Goal: Transaction & Acquisition: Obtain resource

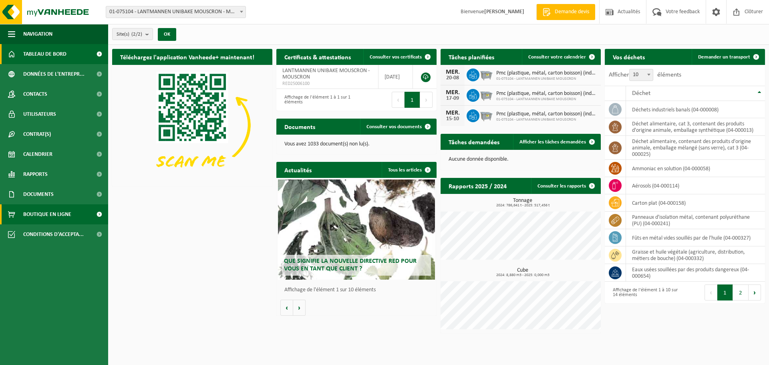
click at [45, 212] on span "Boutique en ligne" at bounding box center [47, 214] width 48 height 20
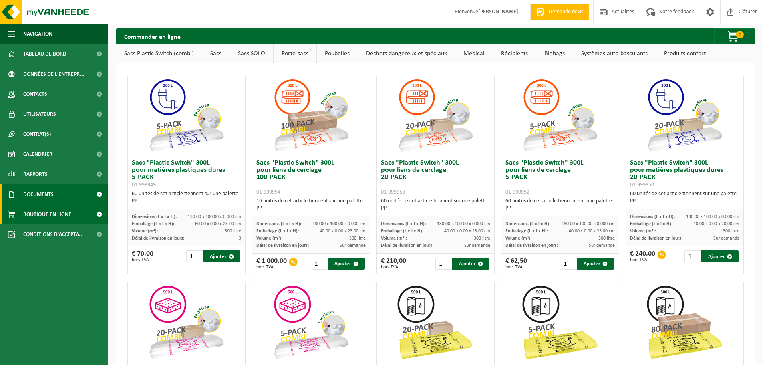
click at [40, 195] on span "Documents" at bounding box center [38, 194] width 30 height 20
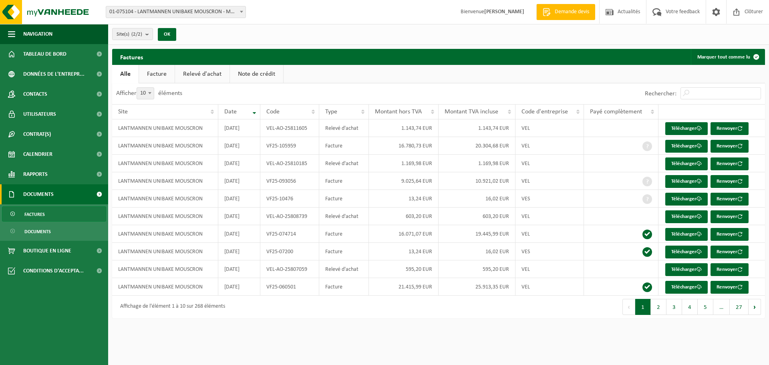
click at [206, 69] on link "Relevé d'achat" at bounding box center [202, 74] width 54 height 18
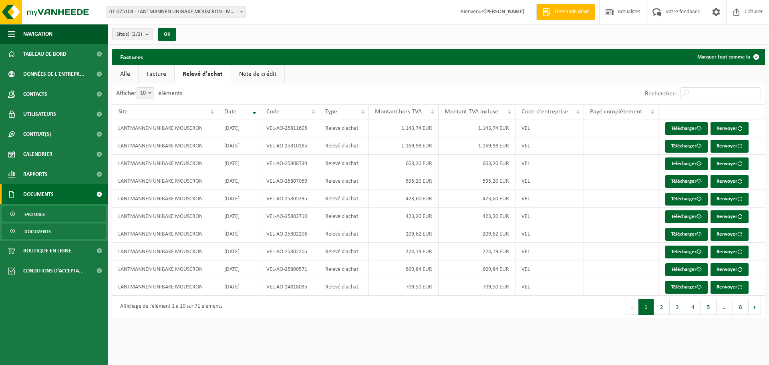
click at [50, 229] on span "Documents" at bounding box center [37, 231] width 26 height 15
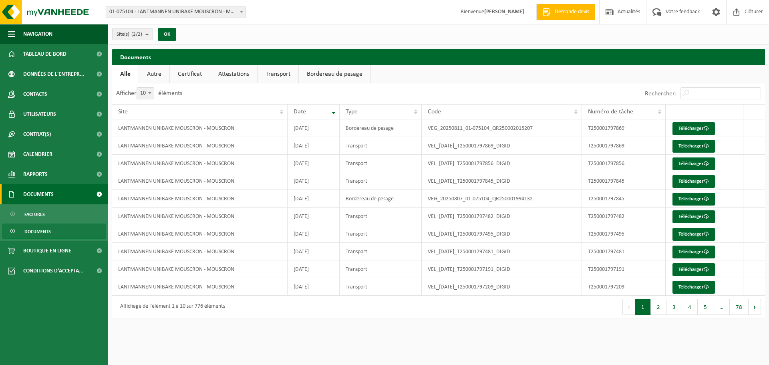
click at [44, 193] on span "Documents" at bounding box center [38, 194] width 30 height 20
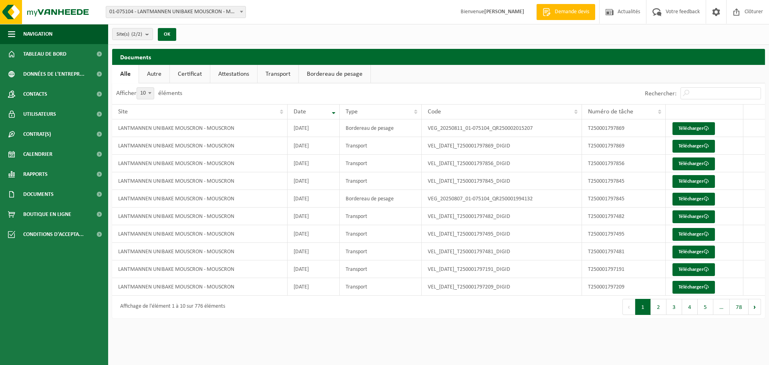
click at [149, 77] on link "Autre" at bounding box center [154, 74] width 30 height 18
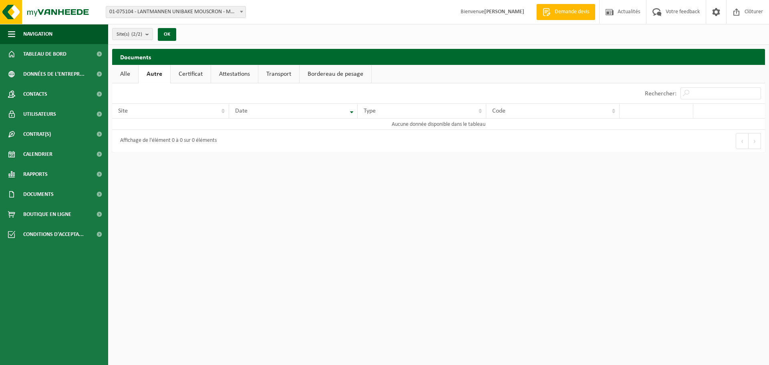
click at [142, 75] on link "Autre" at bounding box center [155, 74] width 32 height 18
click at [119, 74] on link "Alle" at bounding box center [125, 74] width 26 height 18
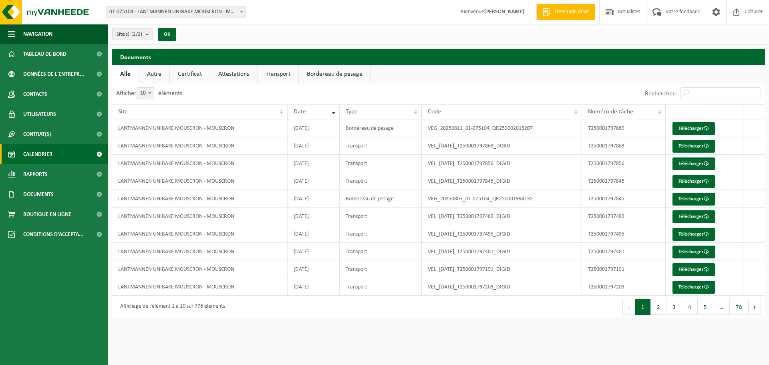
click at [45, 157] on span "Calendrier" at bounding box center [37, 154] width 29 height 20
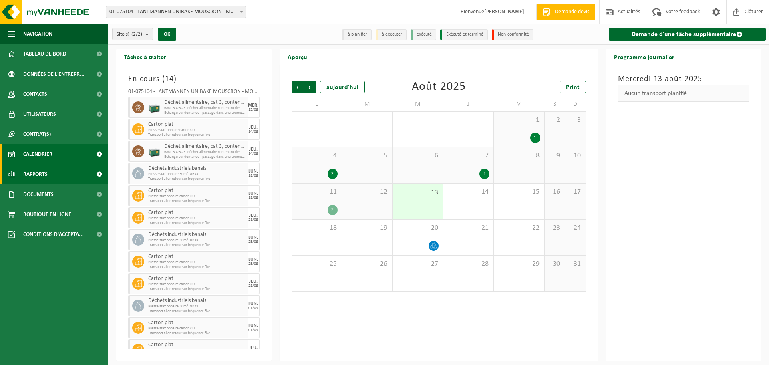
click at [45, 176] on span "Rapports" at bounding box center [35, 174] width 24 height 20
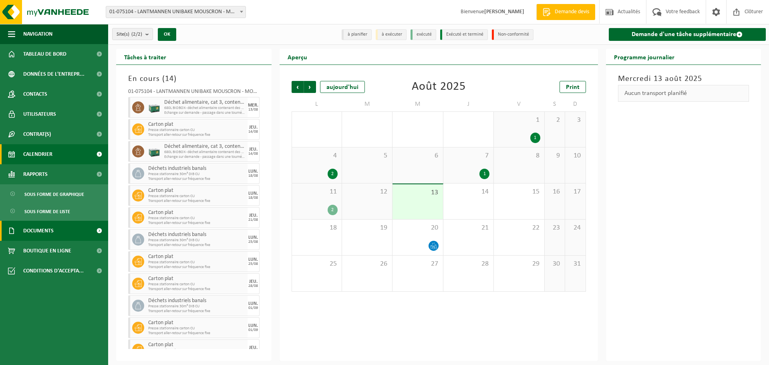
click at [46, 228] on span "Documents" at bounding box center [38, 231] width 30 height 20
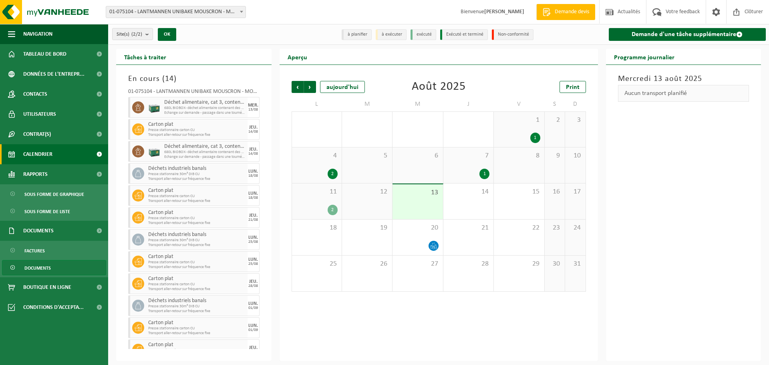
click at [44, 267] on span "Documents" at bounding box center [37, 267] width 26 height 15
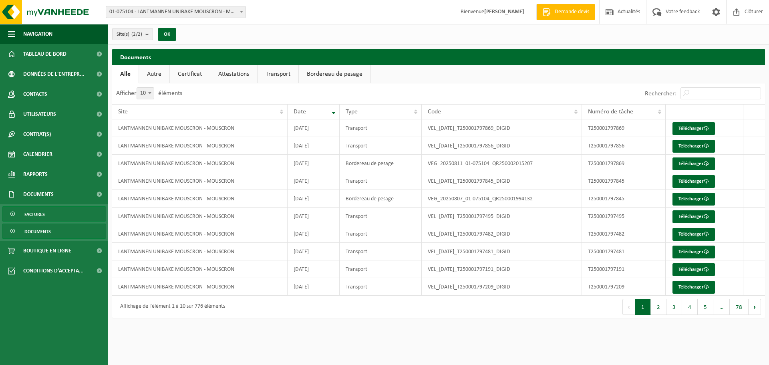
click at [41, 213] on span "Factures" at bounding box center [34, 214] width 20 height 15
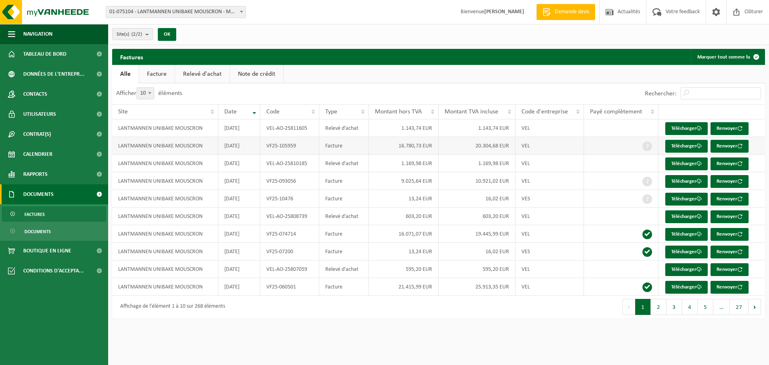
click at [281, 149] on td "VF25-105959" at bounding box center [289, 146] width 59 height 18
drag, startPoint x: 531, startPoint y: 148, endPoint x: 550, endPoint y: 145, distance: 18.6
click at [531, 148] on td "VEL" at bounding box center [550, 146] width 69 height 18
click at [689, 144] on link "Télécharger" at bounding box center [686, 146] width 42 height 13
